Goal: Task Accomplishment & Management: Complete application form

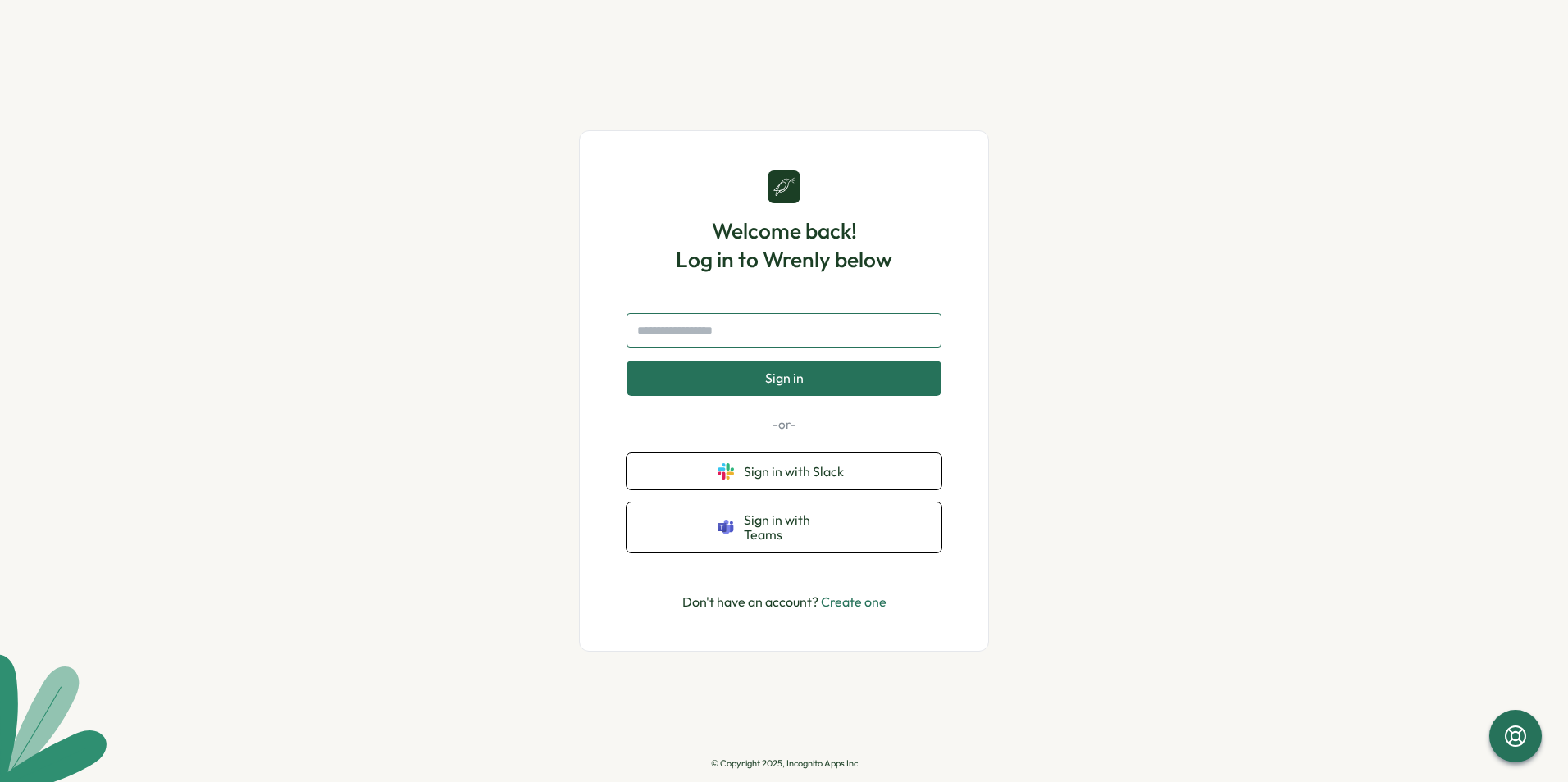
click at [762, 338] on input "text" at bounding box center [784, 330] width 315 height 34
click at [855, 596] on link "Create one" at bounding box center [853, 601] width 65 height 16
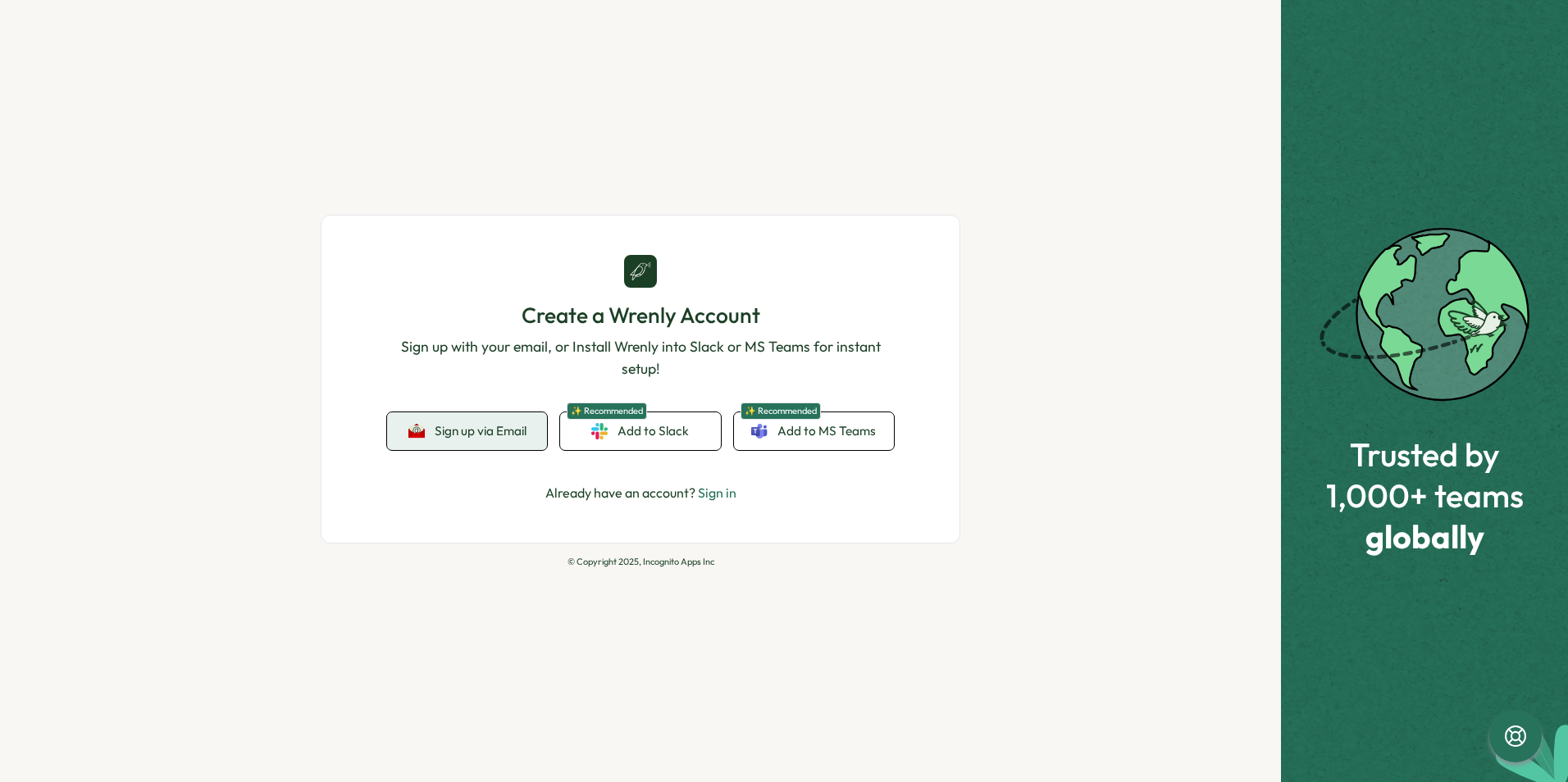
click at [492, 445] on button "Sign up via Email" at bounding box center [467, 432] width 160 height 38
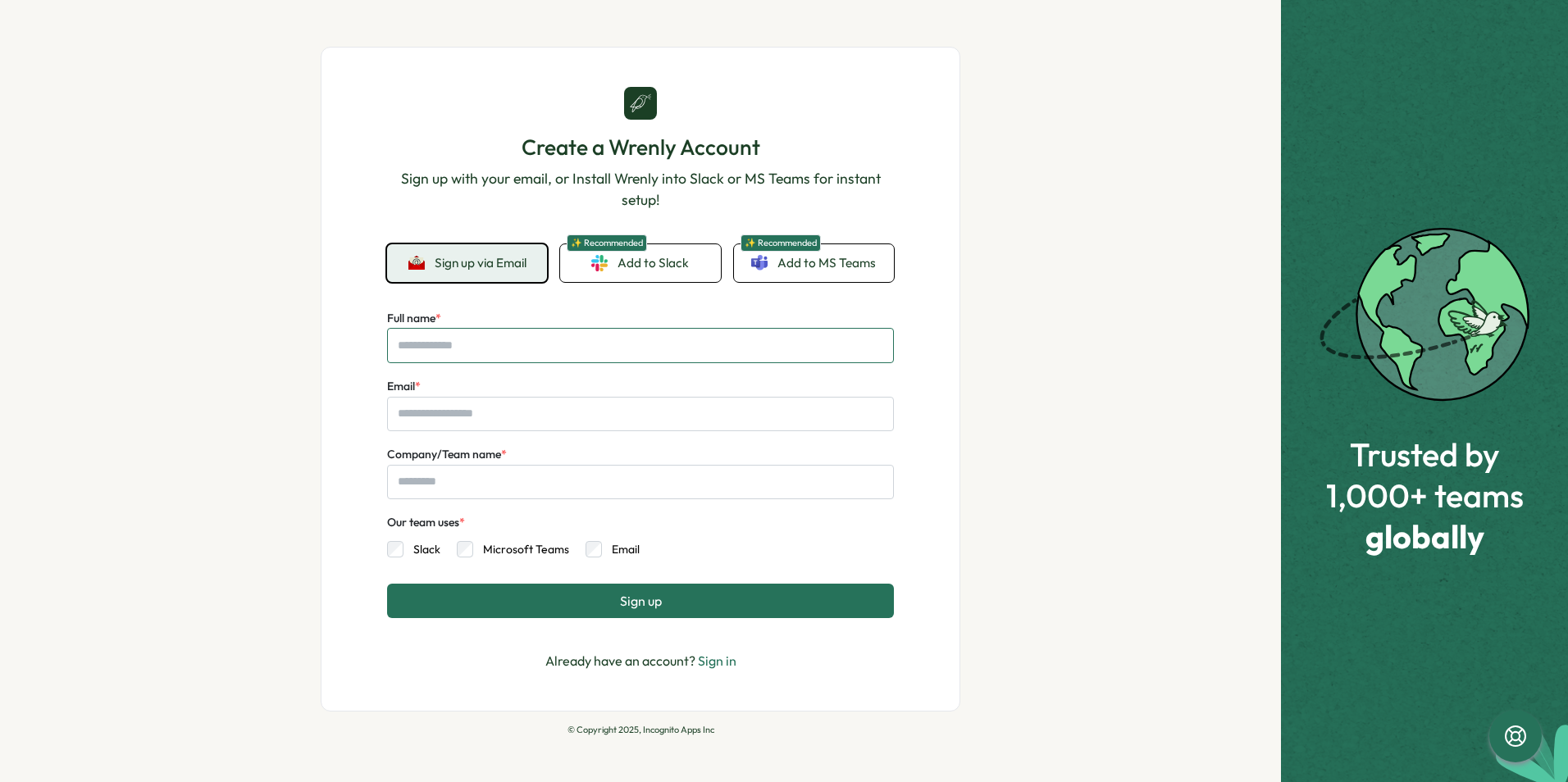
click at [517, 351] on input "Full name *" at bounding box center [640, 345] width 507 height 34
type input "**********"
click at [504, 603] on button "Sign up" at bounding box center [640, 601] width 507 height 34
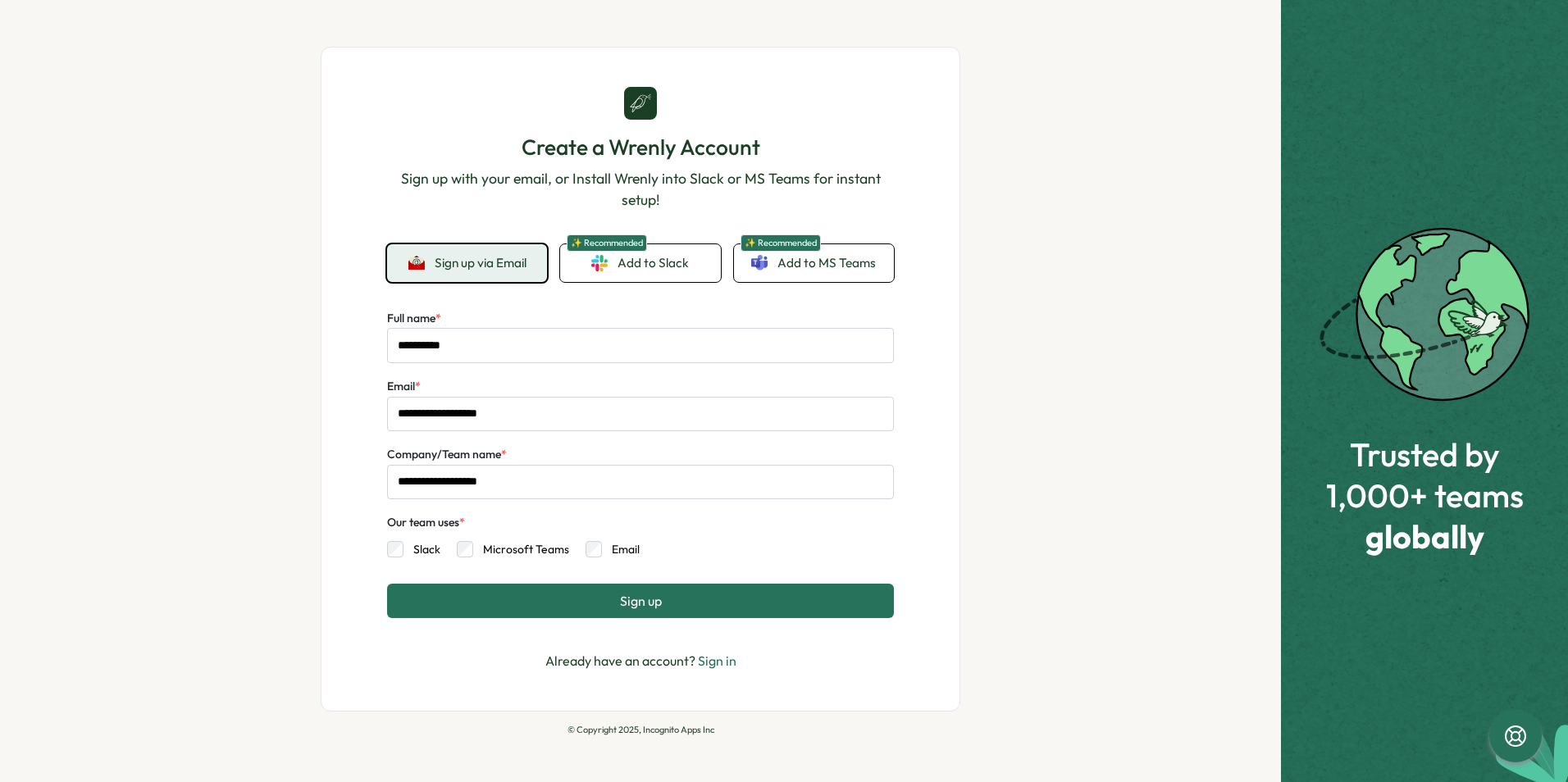
click at [592, 608] on button "Sign up" at bounding box center [640, 601] width 507 height 34
